Goal: Task Accomplishment & Management: Use online tool/utility

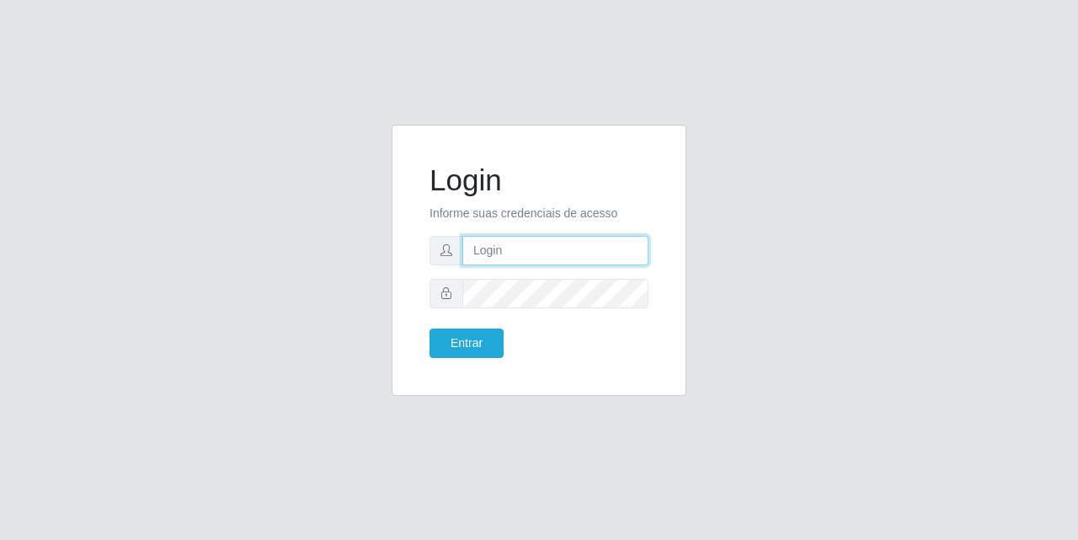
click at [493, 241] on input "text" at bounding box center [555, 250] width 186 height 29
type input "[EMAIL_ADDRESS][DOMAIN_NAME]"
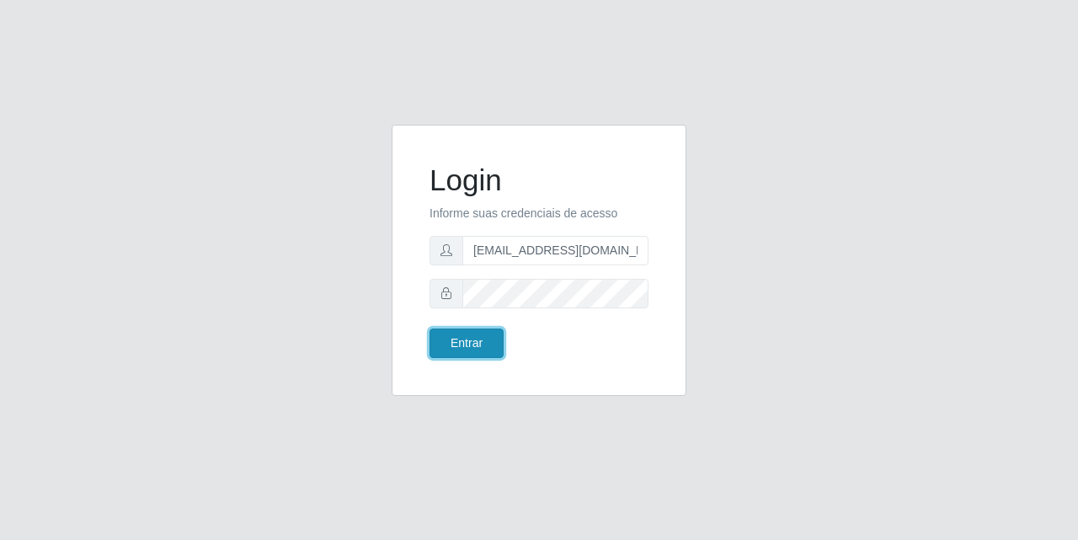
click at [484, 348] on button "Entrar" at bounding box center [466, 342] width 74 height 29
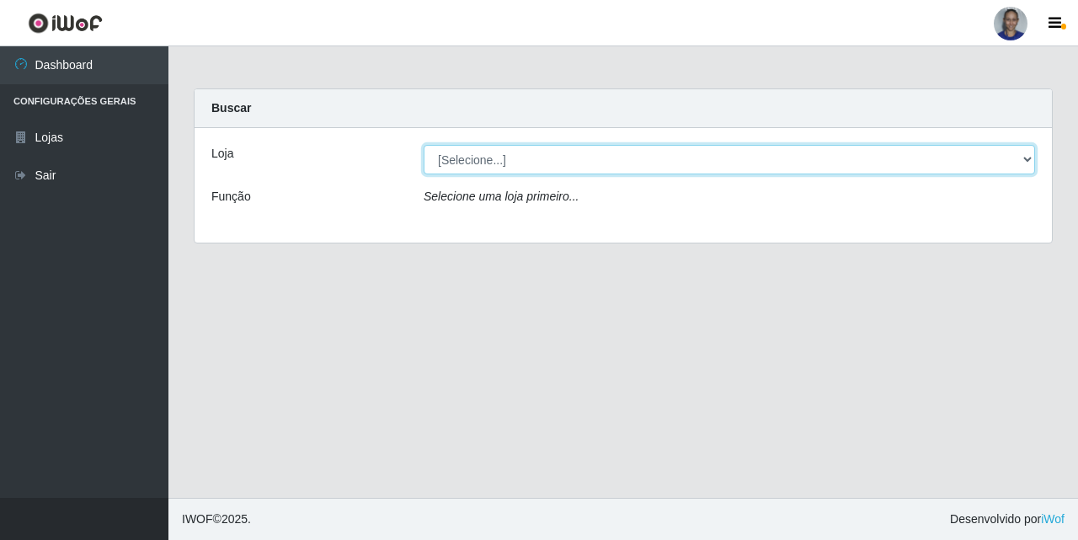
drag, startPoint x: 999, startPoint y: 162, endPoint x: 999, endPoint y: 149, distance: 13.5
click at [1000, 162] on select "[Selecione...] Supermercado [GEOGRAPHIC_DATA]" at bounding box center [728, 159] width 611 height 29
select select "165"
click at [423, 145] on select "[Selecione...] Supermercado [GEOGRAPHIC_DATA]" at bounding box center [728, 159] width 611 height 29
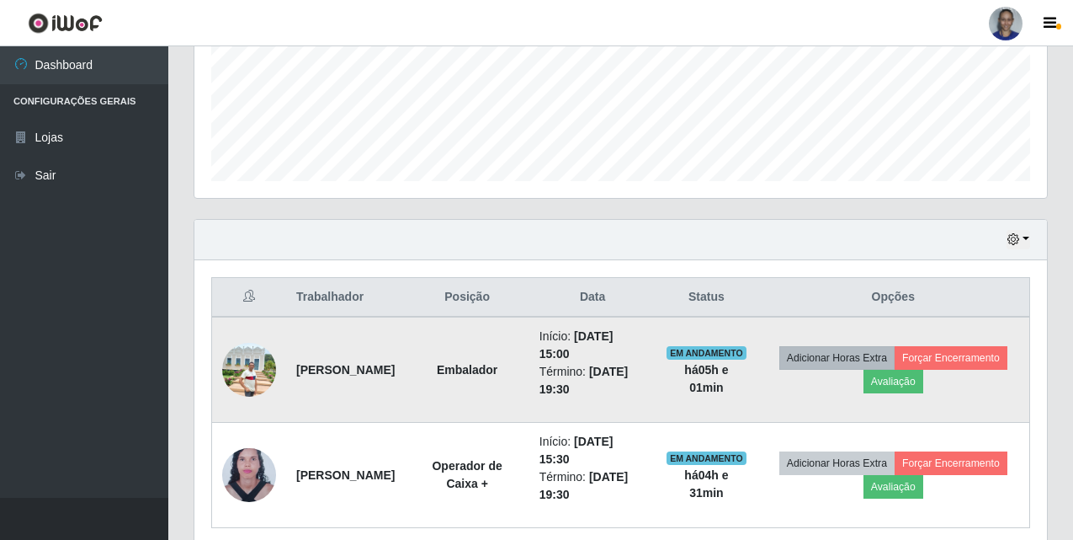
scroll to position [489, 0]
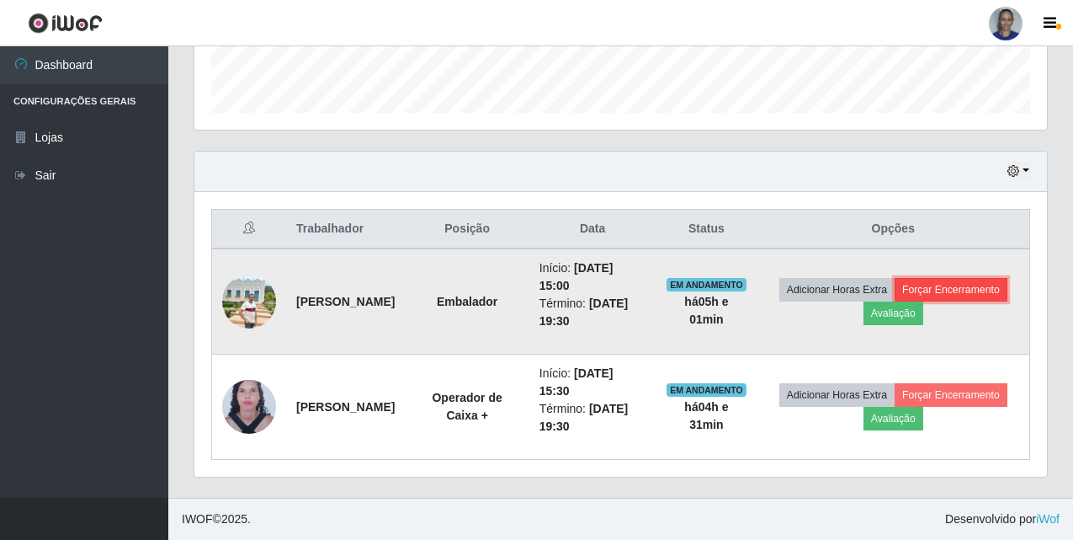
click at [895, 301] on button "Forçar Encerramento" at bounding box center [951, 290] width 113 height 24
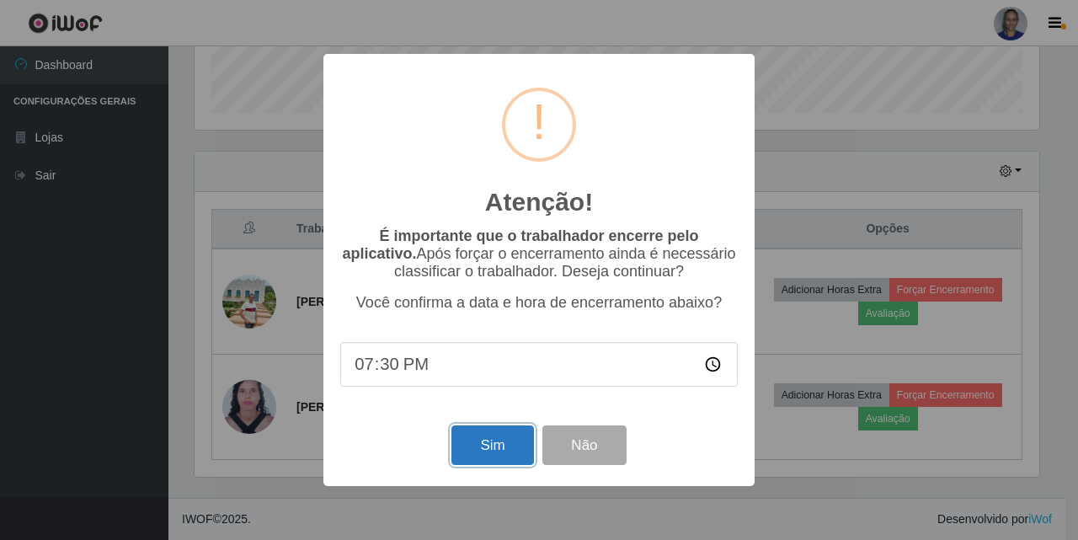
click at [501, 444] on button "Sim" at bounding box center [492, 445] width 82 height 40
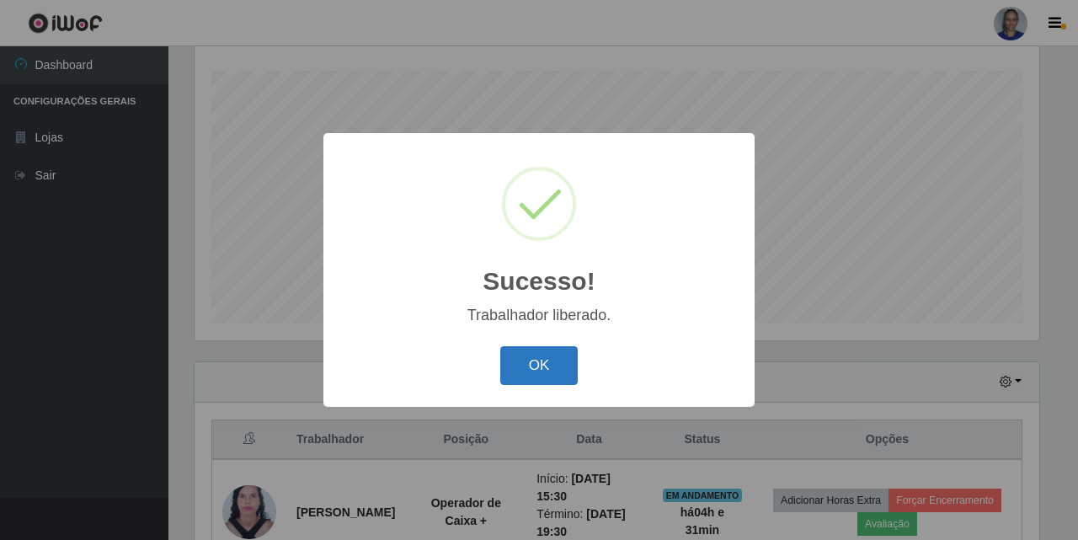
click at [546, 377] on button "OK" at bounding box center [539, 366] width 78 height 40
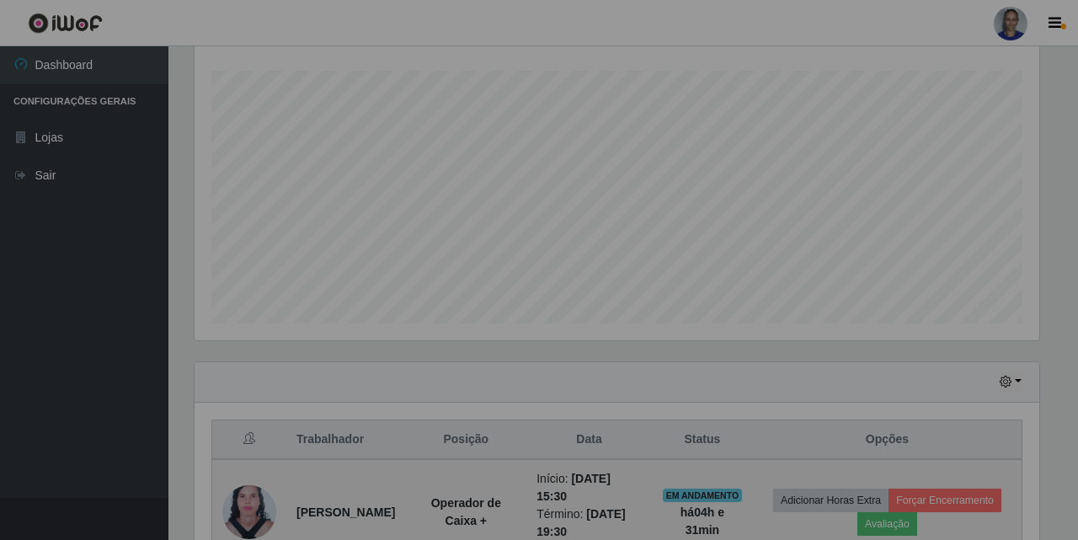
scroll to position [349, 853]
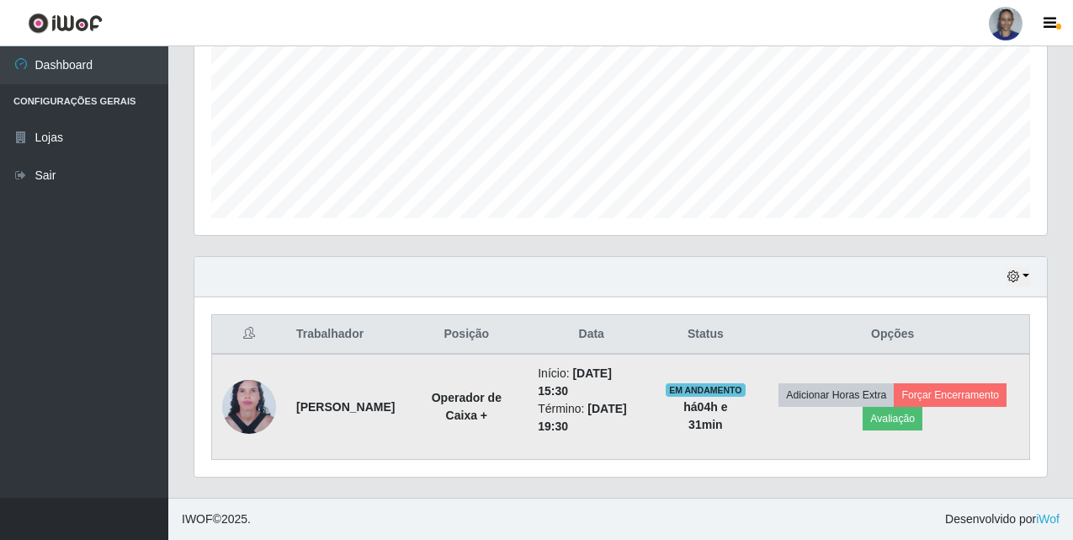
click at [835, 404] on td "Adicionar Horas Extra Forçar Encerramento Avaliação" at bounding box center [893, 407] width 274 height 106
drag, startPoint x: 839, startPoint y: 405, endPoint x: 839, endPoint y: 418, distance: 12.6
click at [840, 412] on td "Adicionar Horas Extra Forçar Encerramento Avaliação" at bounding box center [893, 407] width 274 height 106
click at [894, 407] on button "Forçar Encerramento" at bounding box center [950, 395] width 113 height 24
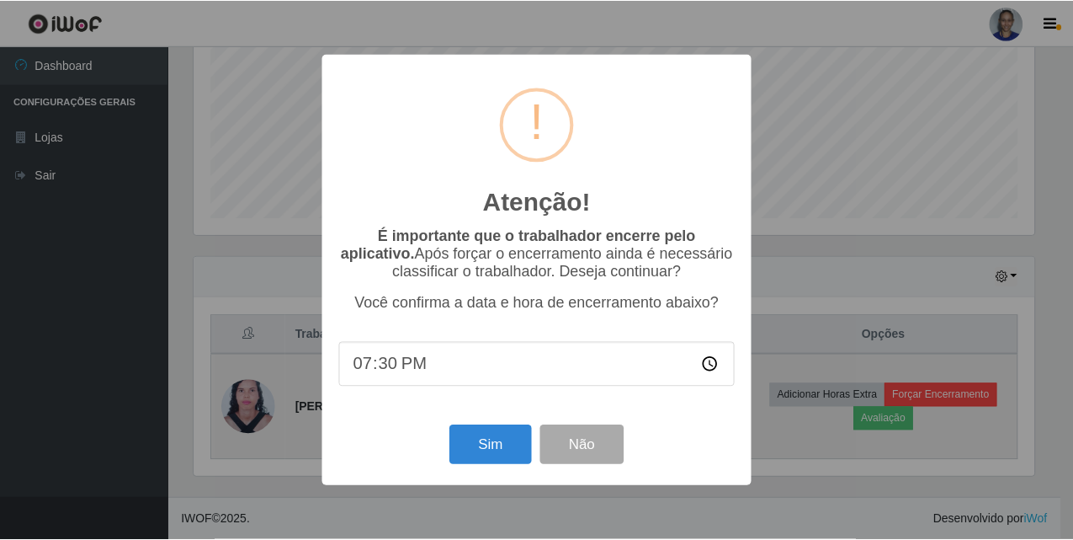
scroll to position [349, 844]
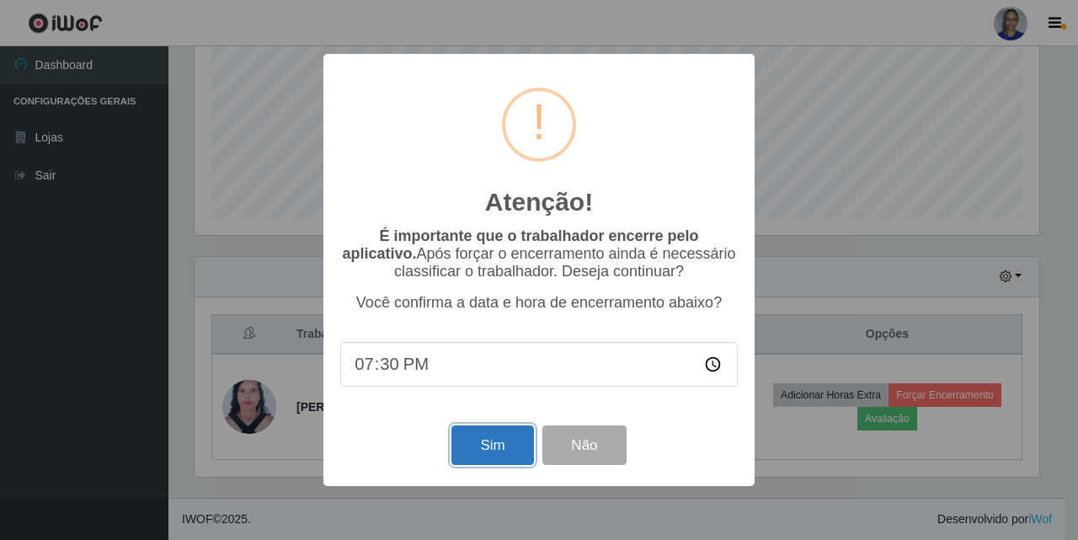
click at [502, 451] on button "Sim" at bounding box center [492, 445] width 82 height 40
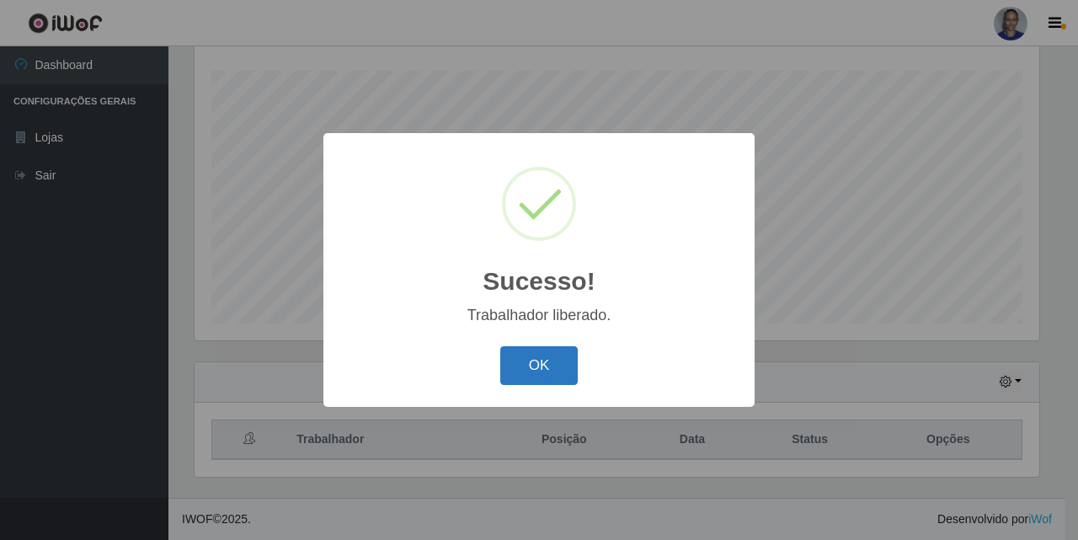
click at [535, 369] on button "OK" at bounding box center [539, 366] width 78 height 40
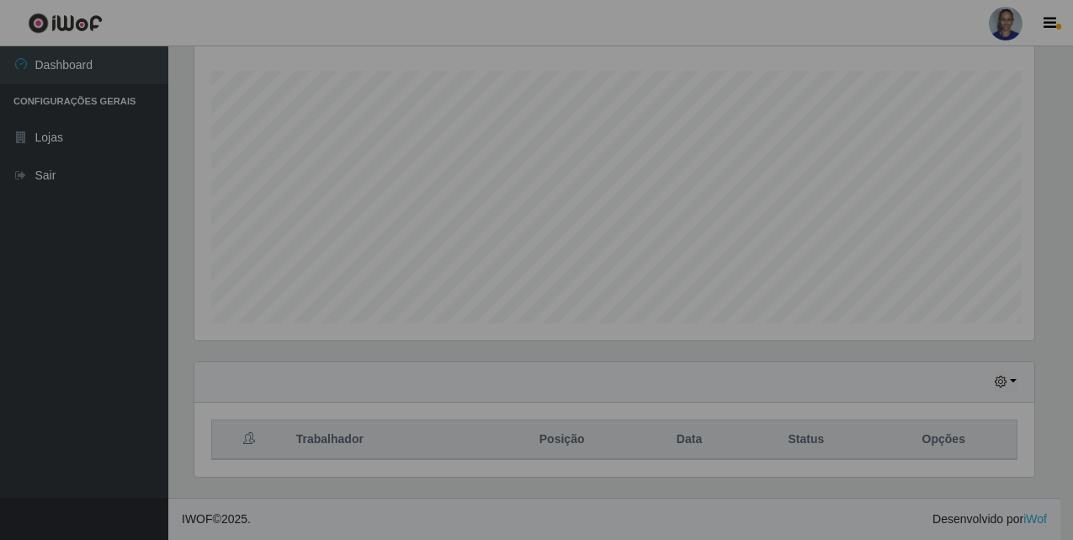
scroll to position [349, 853]
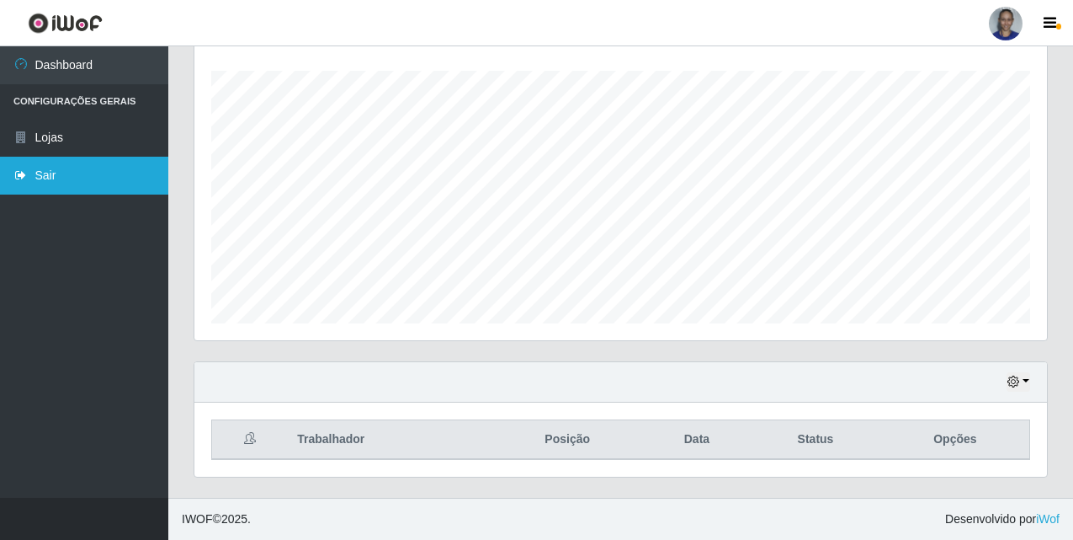
click at [109, 188] on link "Sair" at bounding box center [84, 176] width 168 height 38
